Goal: Task Accomplishment & Management: Manage account settings

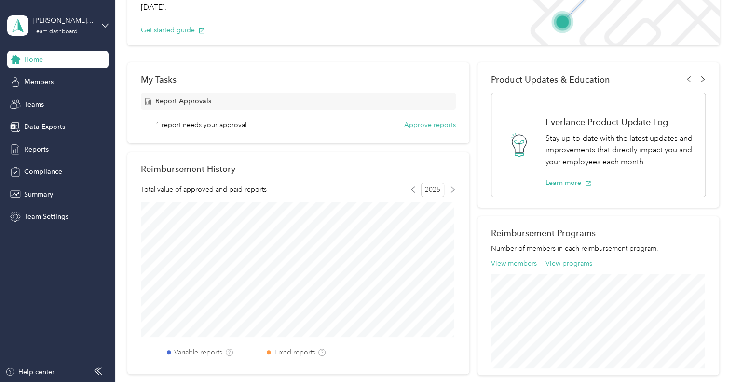
scroll to position [97, 0]
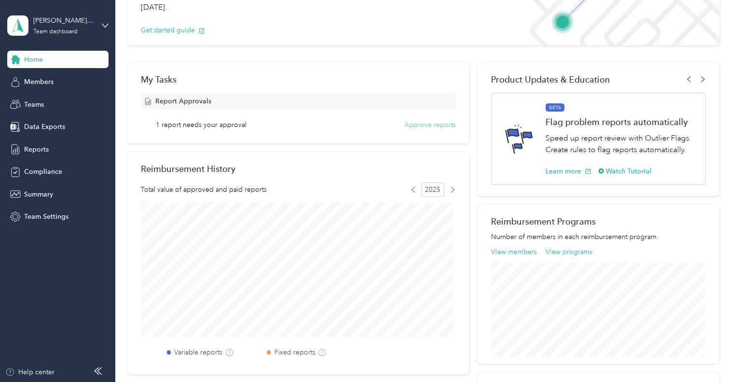
click at [423, 125] on button "Approve reports" at bounding box center [430, 125] width 52 height 10
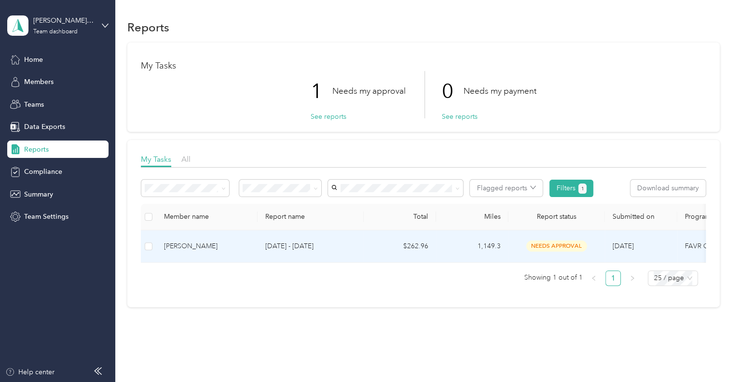
click at [221, 244] on div "Michael P. Theobald" at bounding box center [207, 246] width 86 height 11
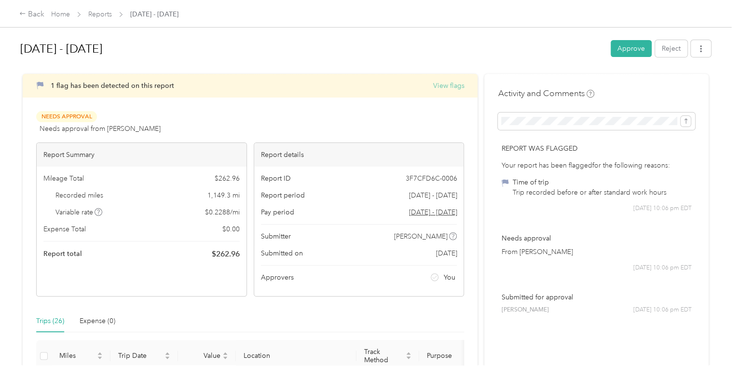
click at [444, 85] on button "View flags" at bounding box center [448, 86] width 31 height 10
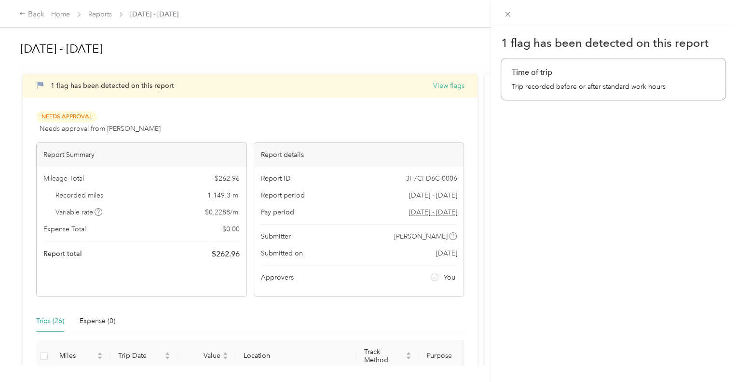
click at [326, 125] on div "1 flag has been detected on this report Time of trip Trip recorded before or af…" at bounding box center [368, 191] width 736 height 382
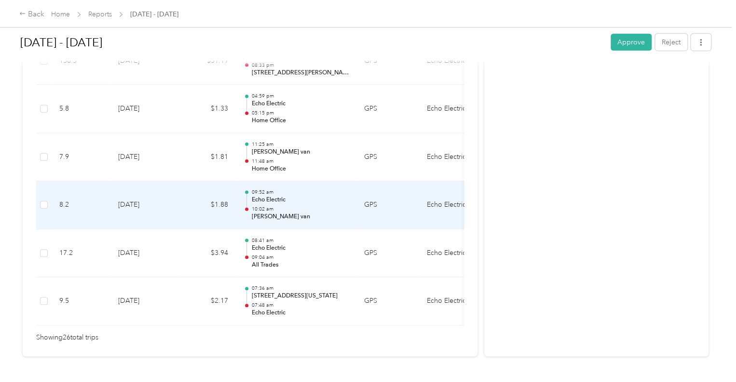
scroll to position [1303, 0]
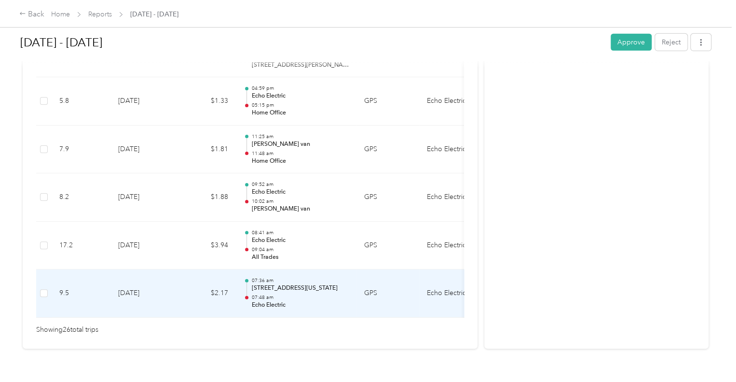
click at [277, 291] on div "07:36 am 10601, Tesson Ferry Road, Affton, St. Louis County, Missouri, 63123, U…" at bounding box center [299, 293] width 97 height 32
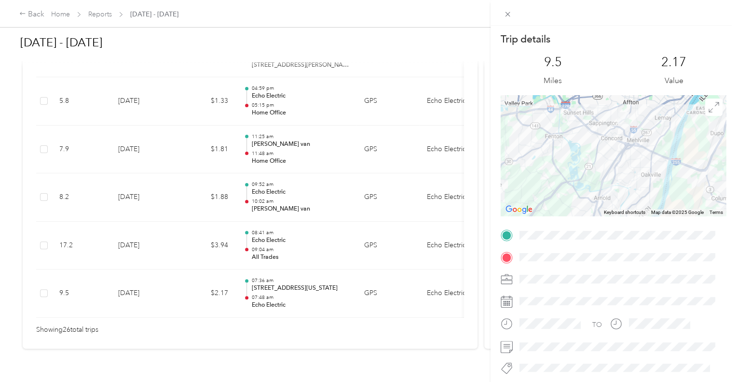
click at [276, 247] on div "Trip details This trip cannot be edited because it is either under review, appr…" at bounding box center [368, 191] width 736 height 382
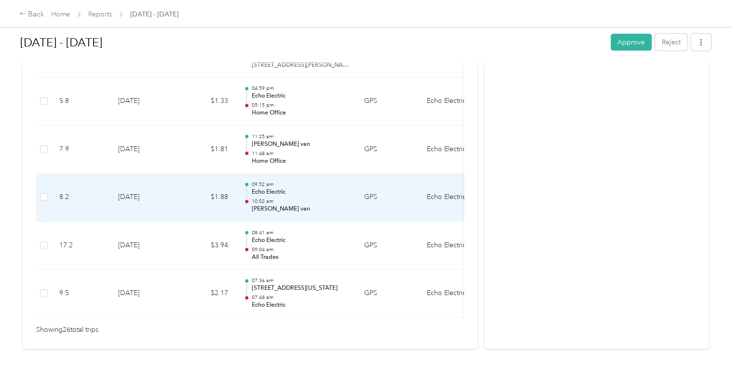
click at [277, 188] on p "Echo Electric" at bounding box center [299, 192] width 97 height 9
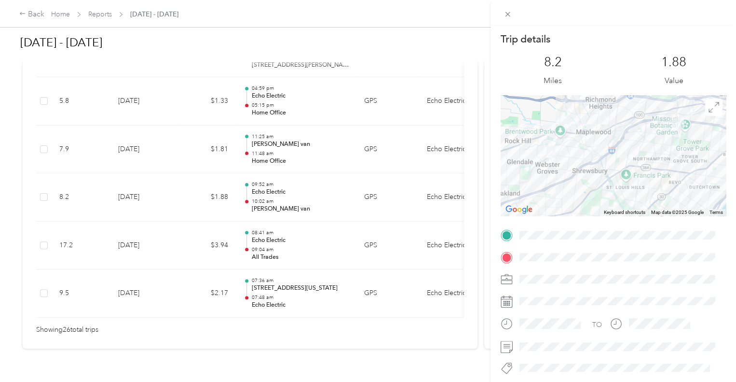
click at [282, 104] on div "Trip details This trip cannot be edited because it is either under review, appr…" at bounding box center [368, 191] width 736 height 382
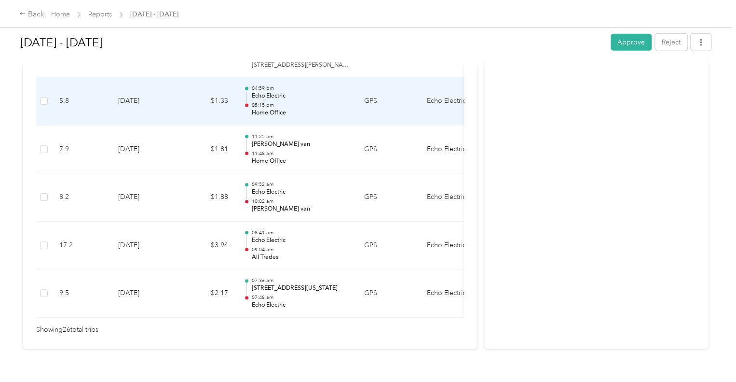
click at [272, 109] on p "Home Office" at bounding box center [299, 113] width 97 height 9
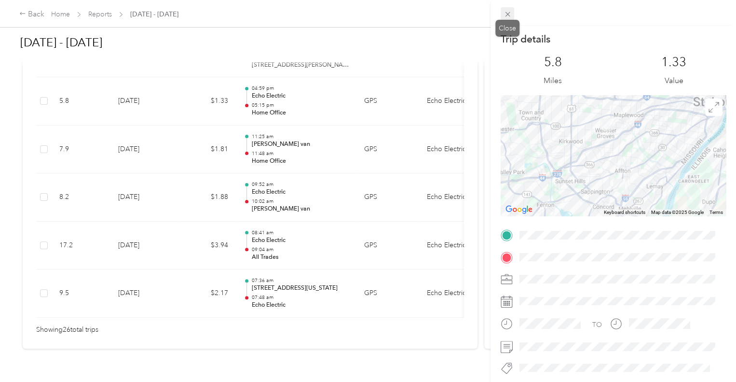
click at [508, 15] on icon at bounding box center [508, 14] width 8 height 8
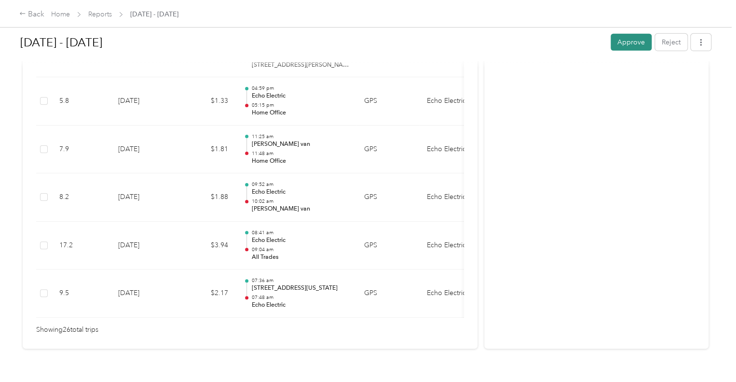
click at [620, 44] on button "Approve" at bounding box center [631, 42] width 41 height 17
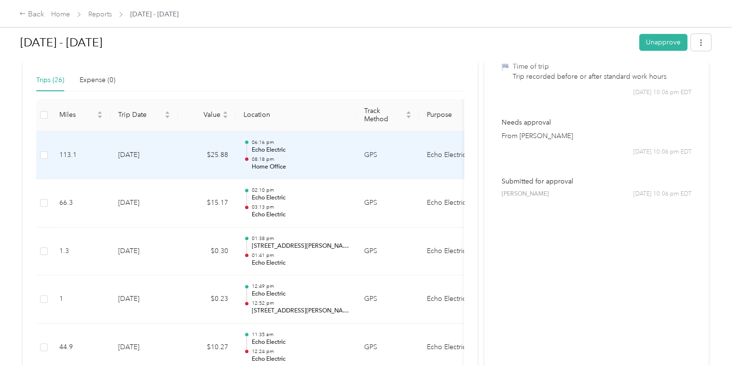
scroll to position [0, 0]
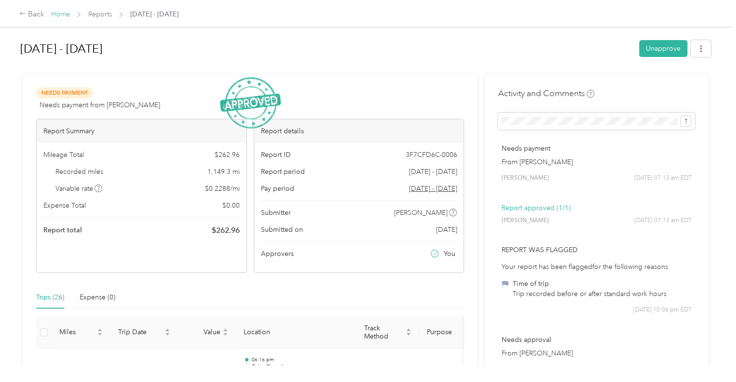
click at [61, 15] on link "Home" at bounding box center [60, 14] width 19 height 8
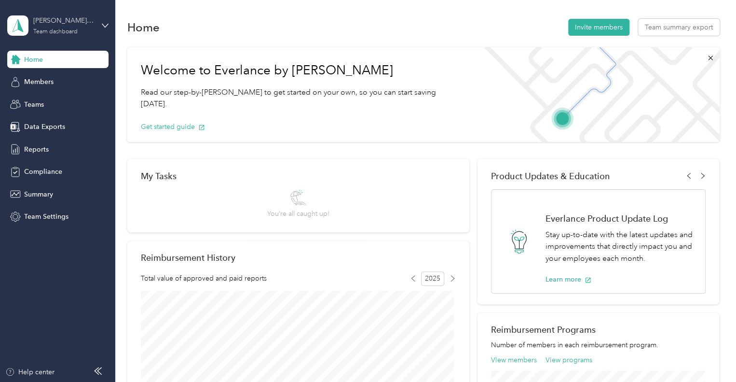
click at [78, 27] on div "Richard.Creedmore@echoelectric.com Team dashboard" at bounding box center [63, 24] width 60 height 19
click at [42, 125] on div "Log out" at bounding box center [136, 119] width 244 height 17
